Goal: Transaction & Acquisition: Download file/media

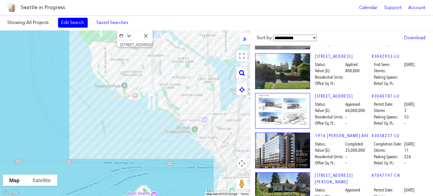
scroll to position [2267, 0]
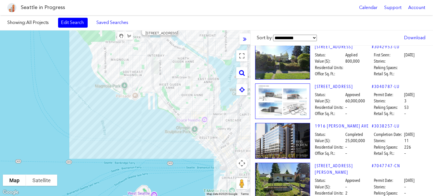
click at [295, 83] on img at bounding box center [282, 101] width 55 height 36
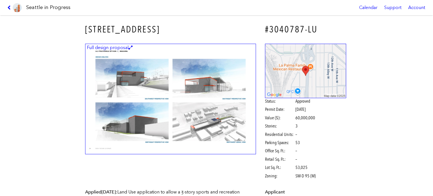
click at [224, 75] on img at bounding box center [170, 99] width 171 height 111
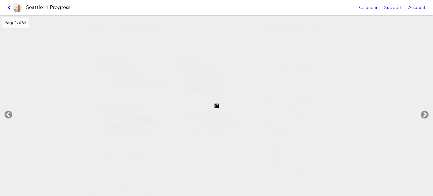
click at [5, 4] on link at bounding box center [14, 7] width 19 height 15
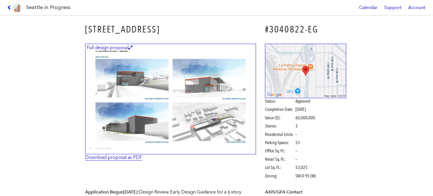
click at [130, 156] on link "Download proposal as PDF" at bounding box center [113, 156] width 57 height 5
drag, startPoint x: 9, startPoint y: 6, endPoint x: 17, endPoint y: 8, distance: 8.3
click at [9, 6] on icon at bounding box center [9, 7] width 5 height 5
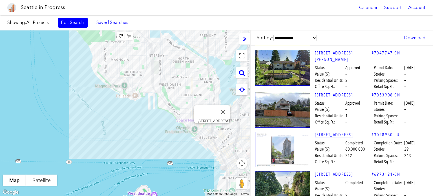
scroll to position [2408, 0]
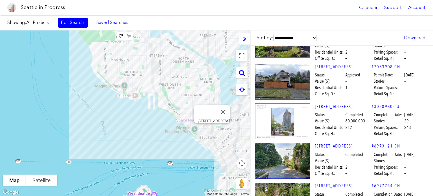
click at [292, 103] on img at bounding box center [282, 121] width 55 height 36
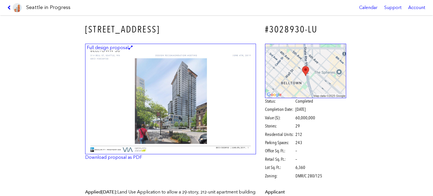
click at [167, 92] on img at bounding box center [170, 99] width 171 height 111
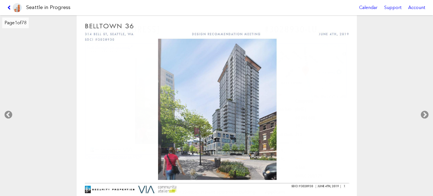
click at [8, 4] on link at bounding box center [14, 7] width 19 height 15
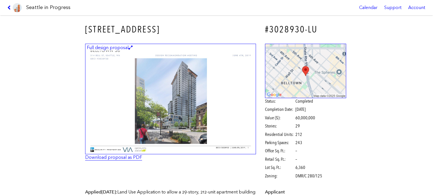
click at [127, 156] on link "Download proposal as PDF" at bounding box center [113, 156] width 57 height 5
click at [5, 6] on link at bounding box center [14, 7] width 19 height 15
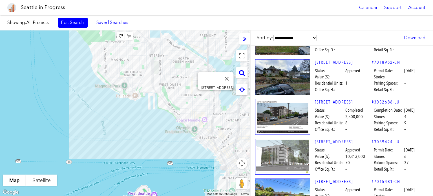
scroll to position [7224, 0]
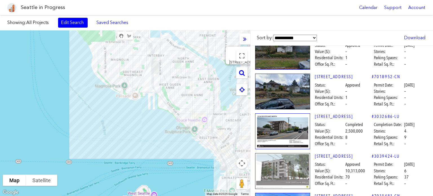
click at [281, 153] on img at bounding box center [282, 171] width 55 height 36
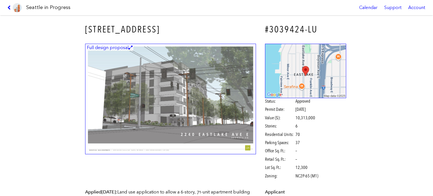
click at [197, 99] on img at bounding box center [170, 99] width 171 height 111
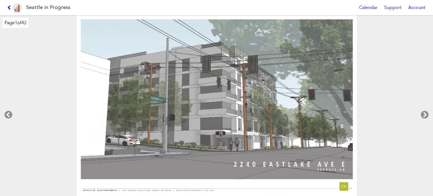
click at [8, 5] on link at bounding box center [14, 7] width 19 height 15
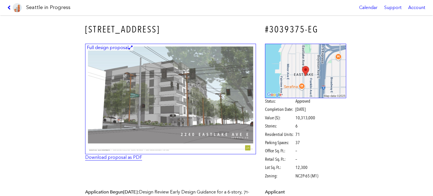
click at [126, 156] on link "Download proposal as PDF" at bounding box center [113, 156] width 57 height 5
click at [9, 6] on icon at bounding box center [9, 7] width 5 height 5
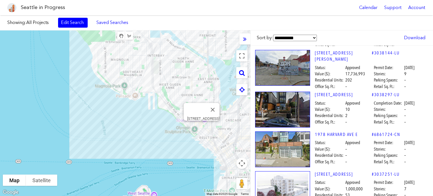
scroll to position [11759, 0]
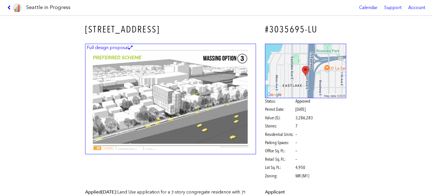
click at [207, 108] on img at bounding box center [170, 99] width 171 height 111
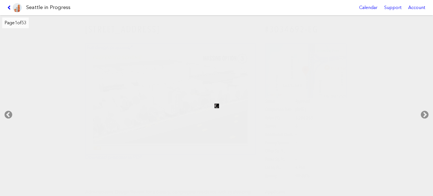
click at [10, 4] on link at bounding box center [14, 7] width 19 height 15
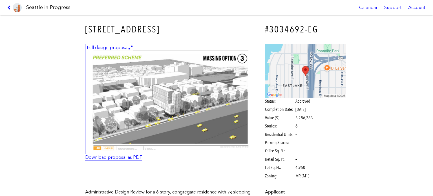
click at [107, 156] on link "Download proposal as PDF" at bounding box center [113, 156] width 57 height 5
click at [9, 6] on icon at bounding box center [9, 7] width 5 height 5
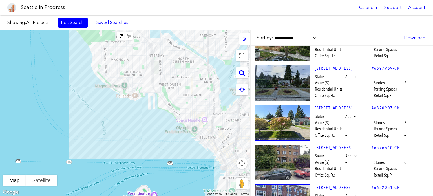
scroll to position [19732, 0]
